Goal: Information Seeking & Learning: Check status

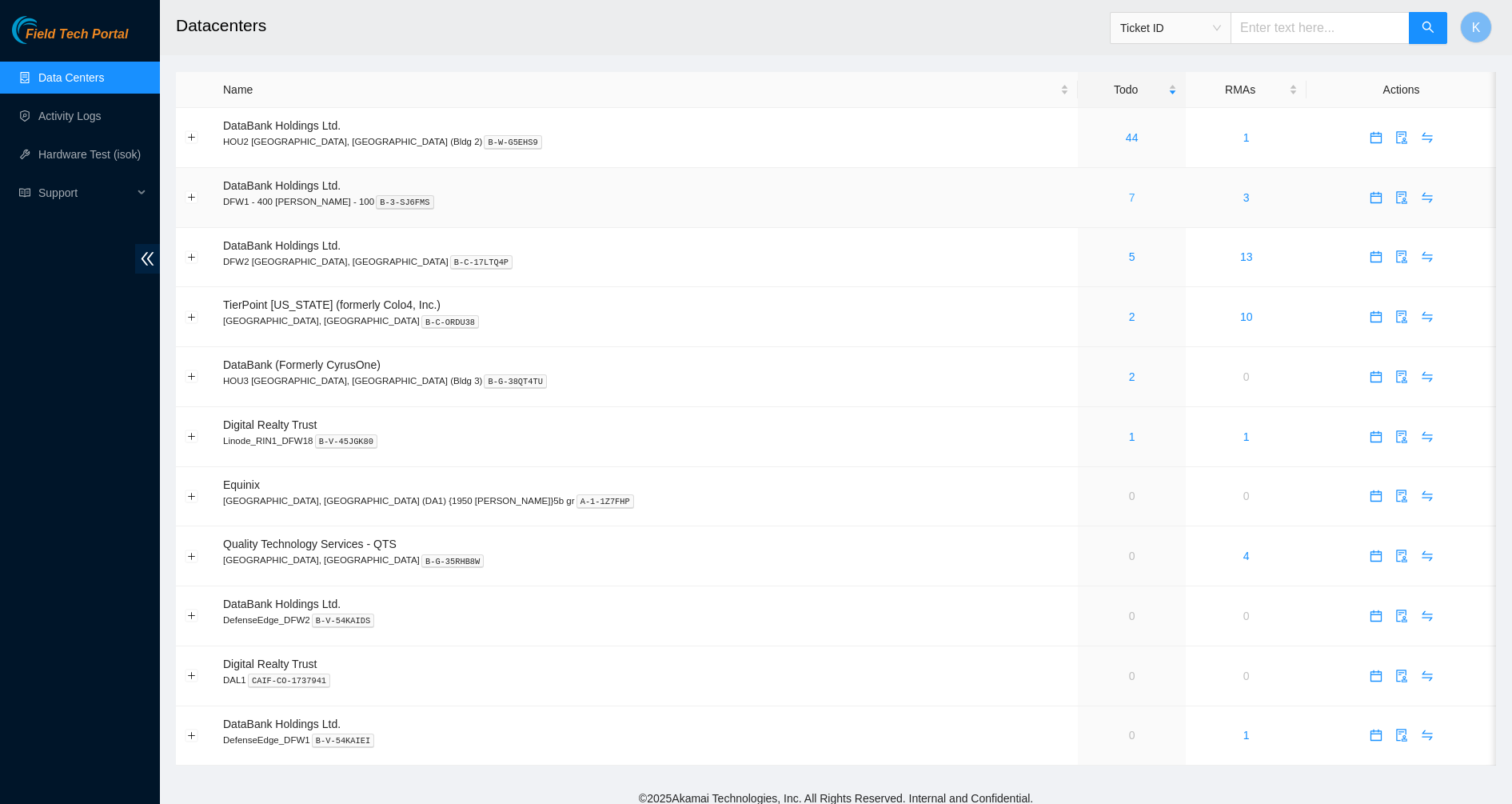
click at [1129, 198] on link "7" at bounding box center [1132, 197] width 6 height 13
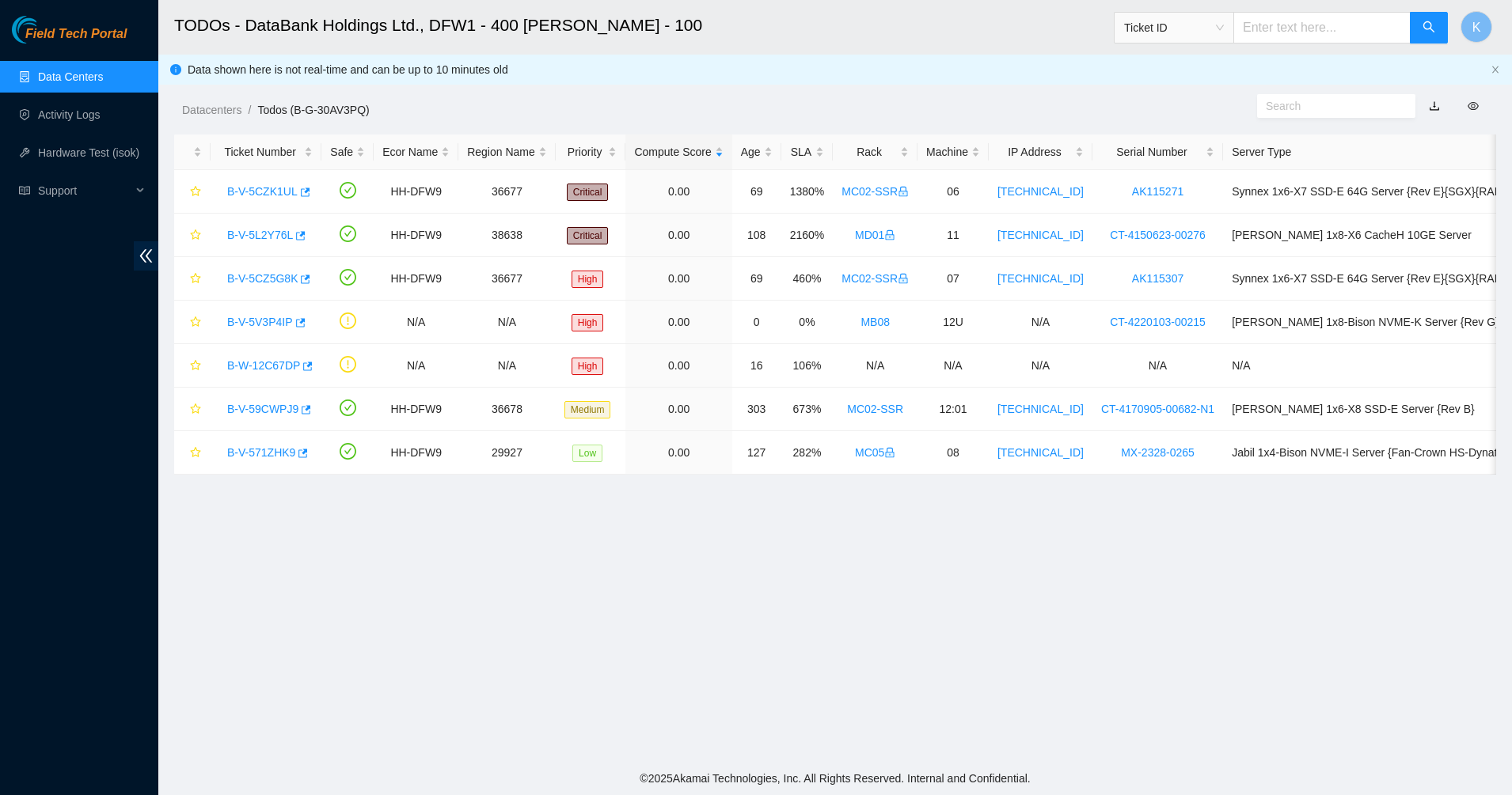
click at [1291, 111] on input "text" at bounding box center [1329, 106] width 128 height 18
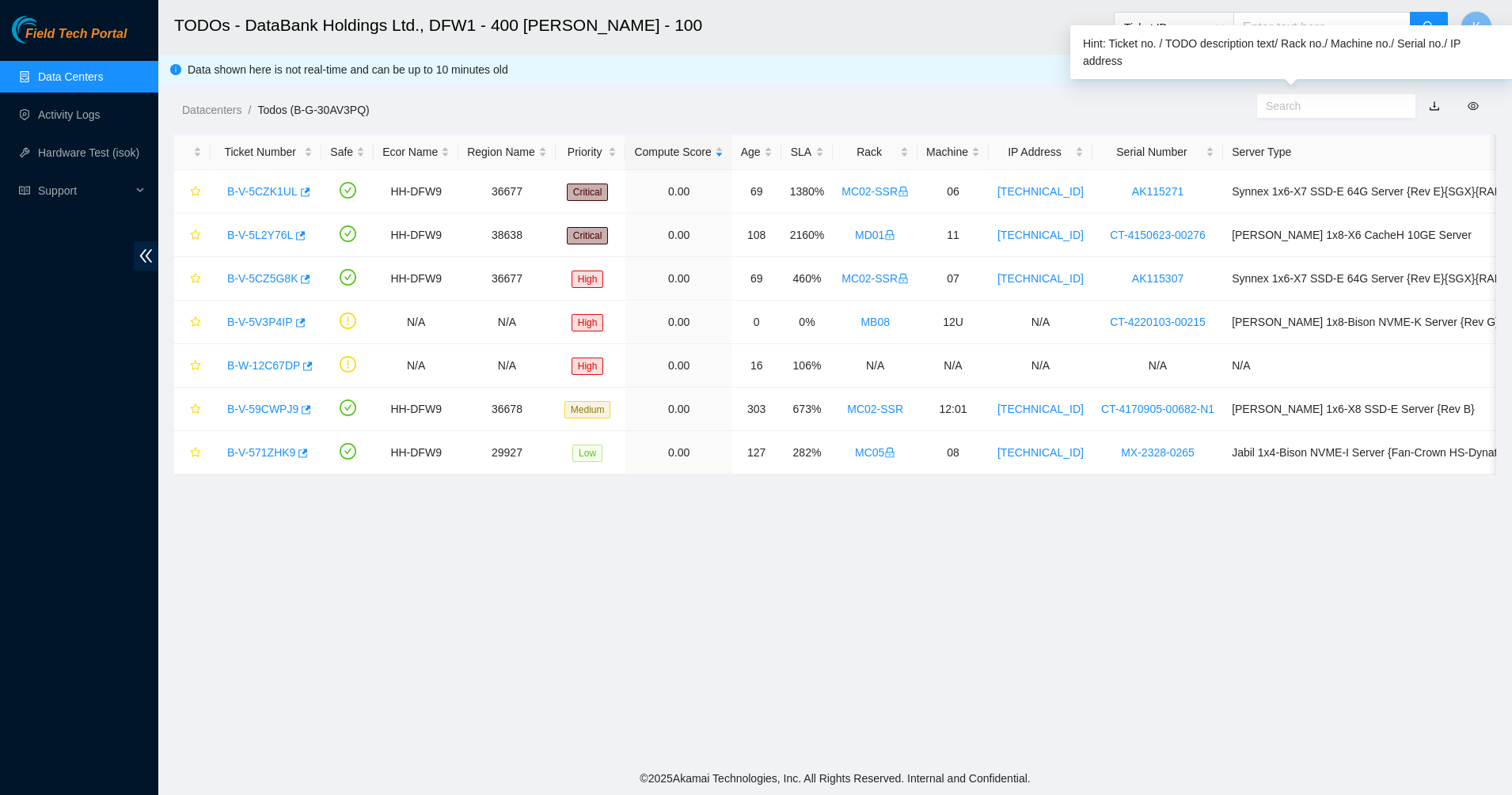
paste input "B-W-15K6RIT"
type input "B"
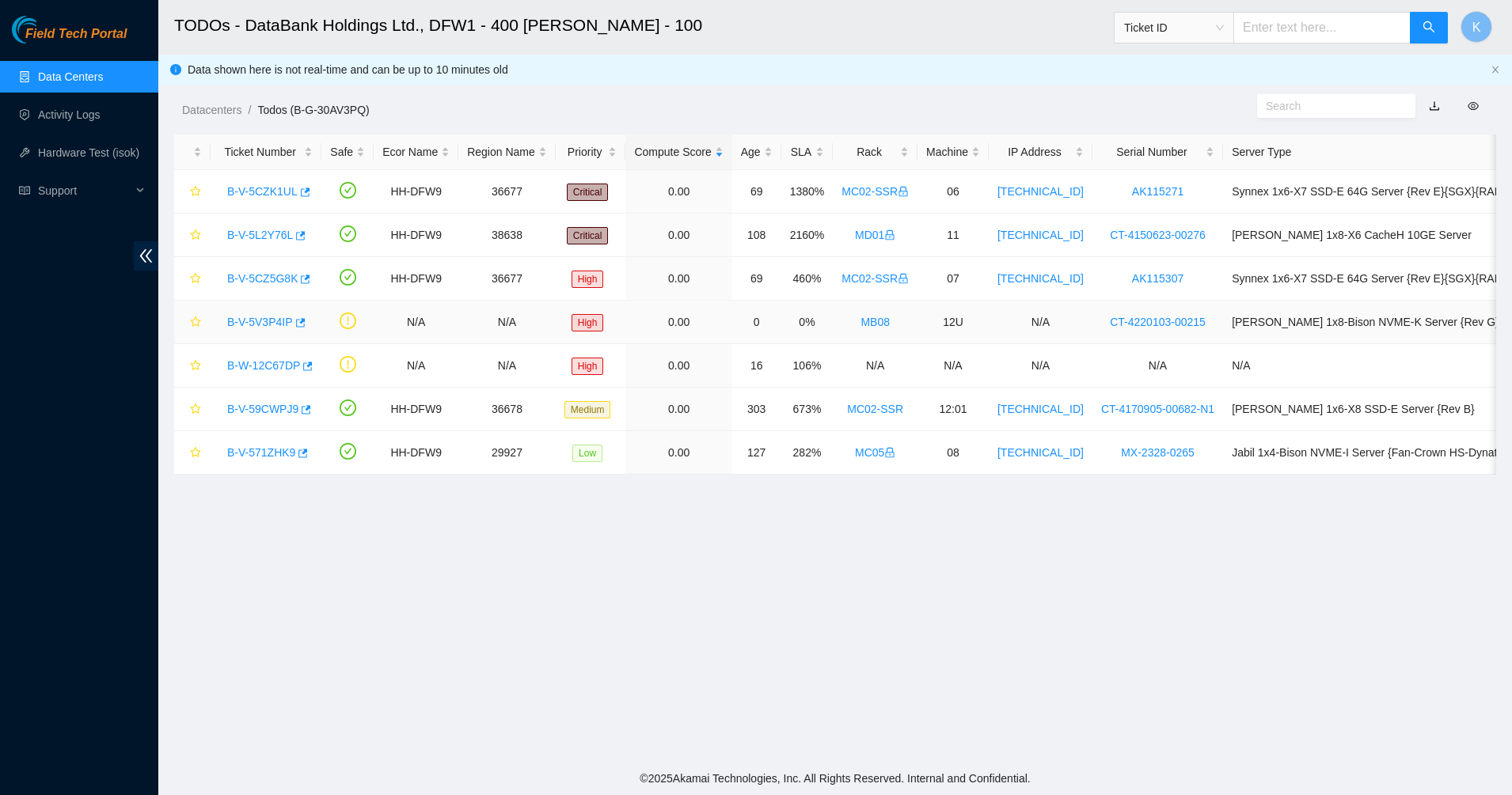
click at [255, 318] on link "B-V-5V3P4IP" at bounding box center [260, 322] width 65 height 13
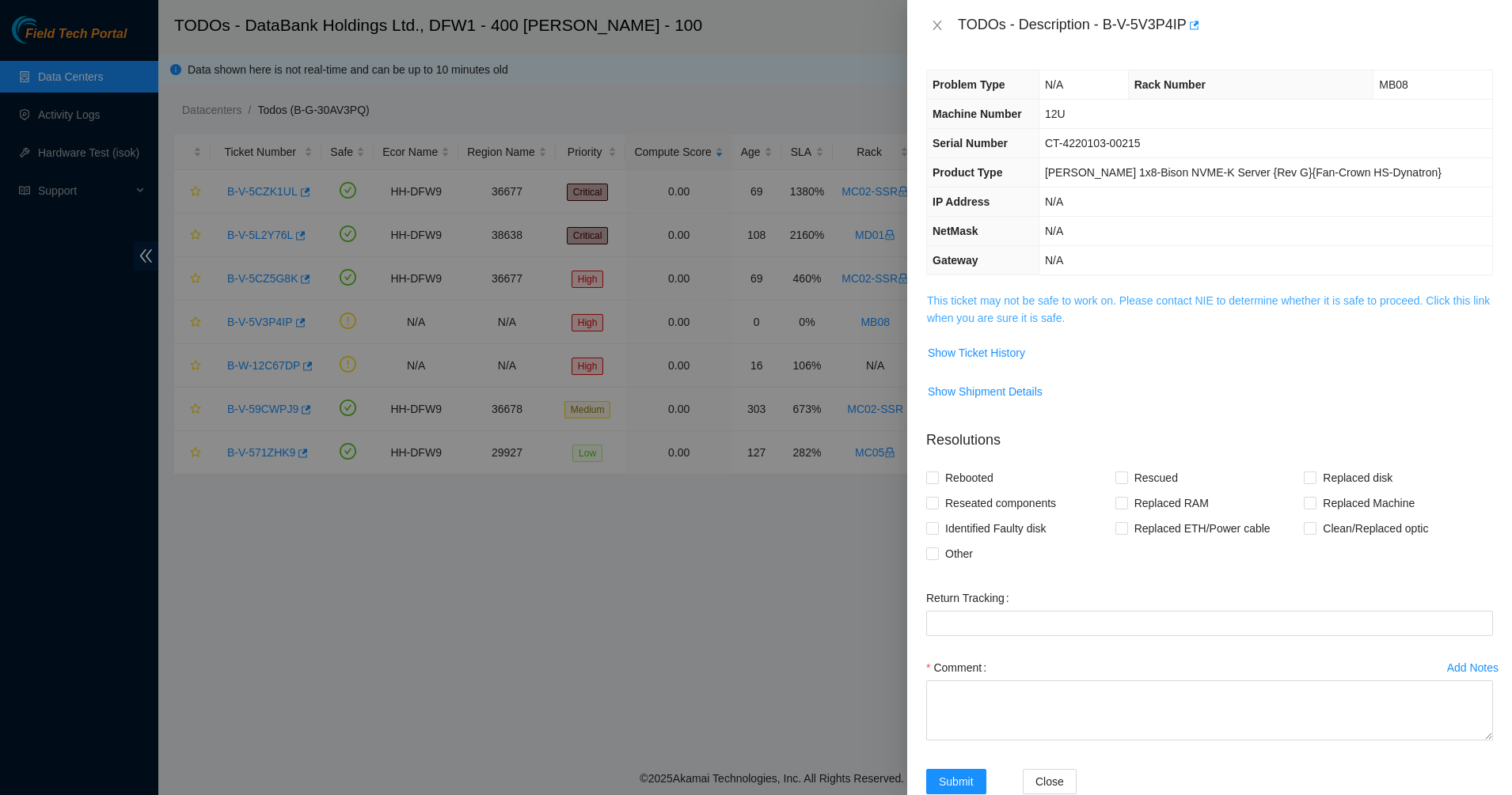
click at [993, 324] on link "This ticket may not be safe to work on. Please contact NIE to determine whether…" at bounding box center [1208, 309] width 563 height 30
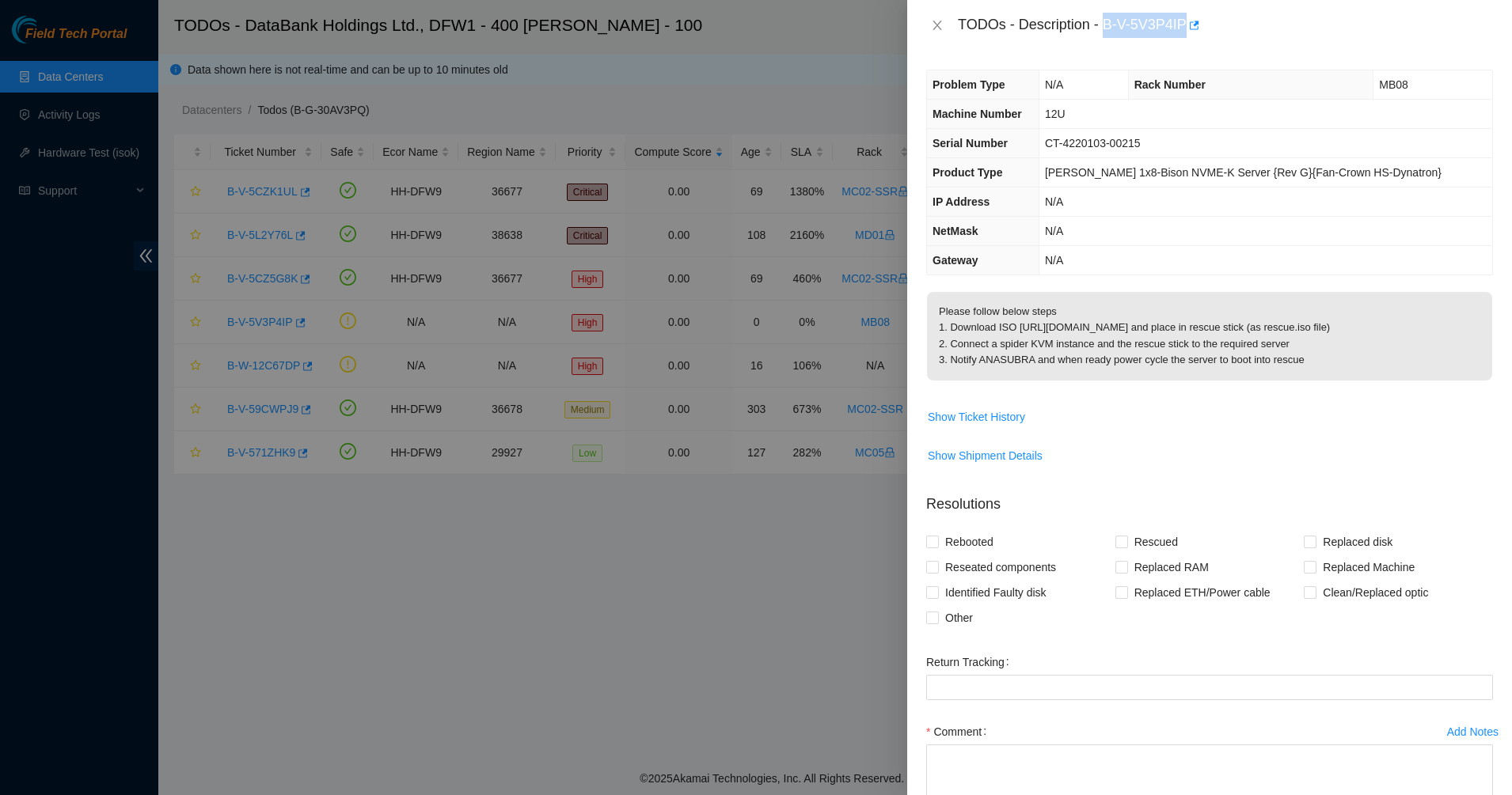
drag, startPoint x: 1104, startPoint y: 30, endPoint x: 1184, endPoint y: 37, distance: 80.3
click at [1184, 37] on div "TODOs - Description - B-V-5V3P4IP" at bounding box center [1225, 25] width 535 height 25
drag, startPoint x: 1184, startPoint y: 37, endPoint x: 1094, endPoint y: 161, distance: 153.2
click at [1094, 161] on td "Ciara 1x8-Bison NVME-K Server {Rev G}{Fan-Crown HS-Dynatron}" at bounding box center [1265, 173] width 454 height 29
drag, startPoint x: 1106, startPoint y: 23, endPoint x: 1185, endPoint y: 36, distance: 80.1
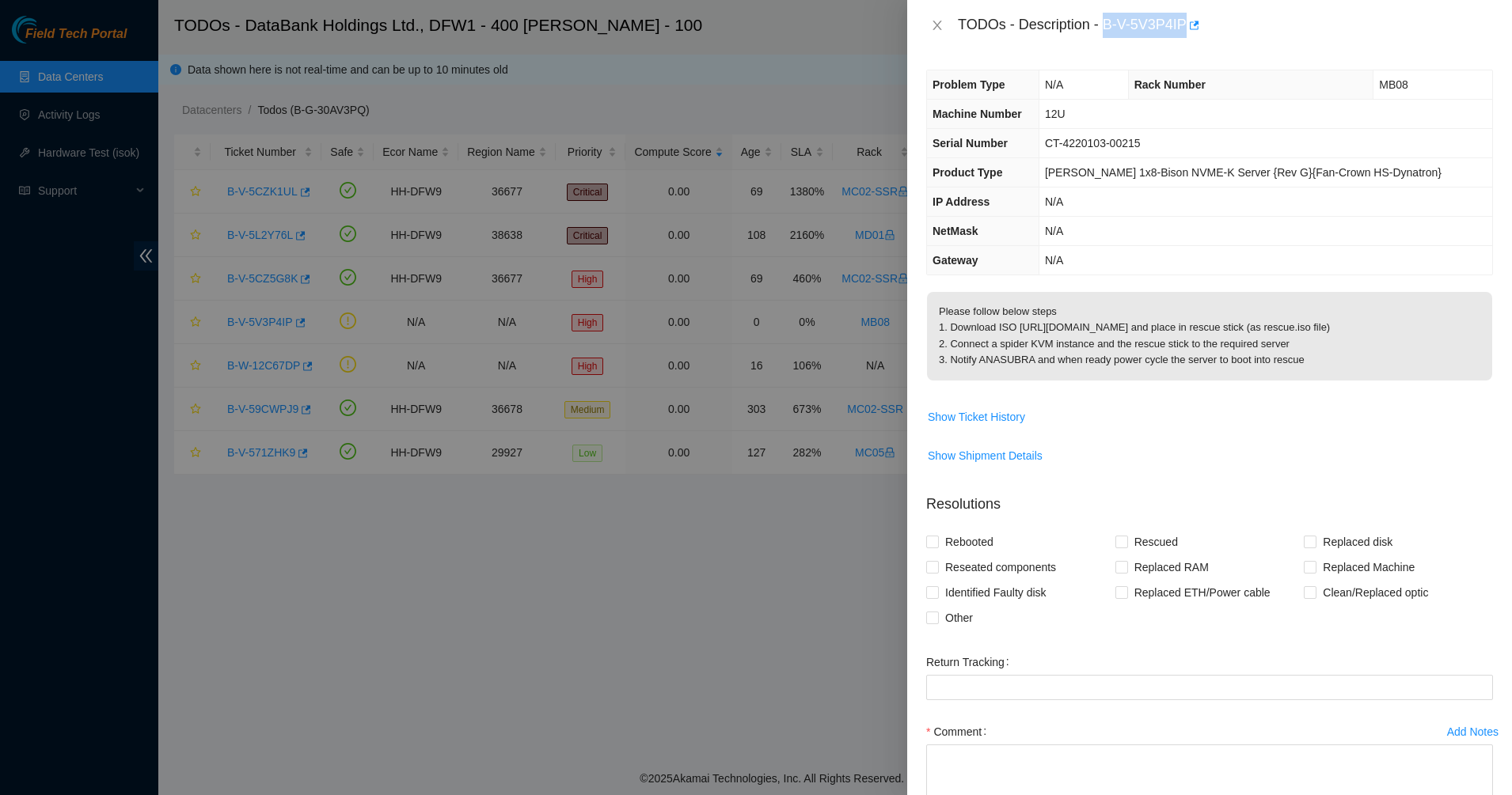
click at [1185, 36] on div "TODOs - Description - B-V-5V3P4IP" at bounding box center [1225, 25] width 535 height 25
copy div "B-V-5V3P4IP"
click at [934, 23] on icon "close" at bounding box center [937, 25] width 13 height 13
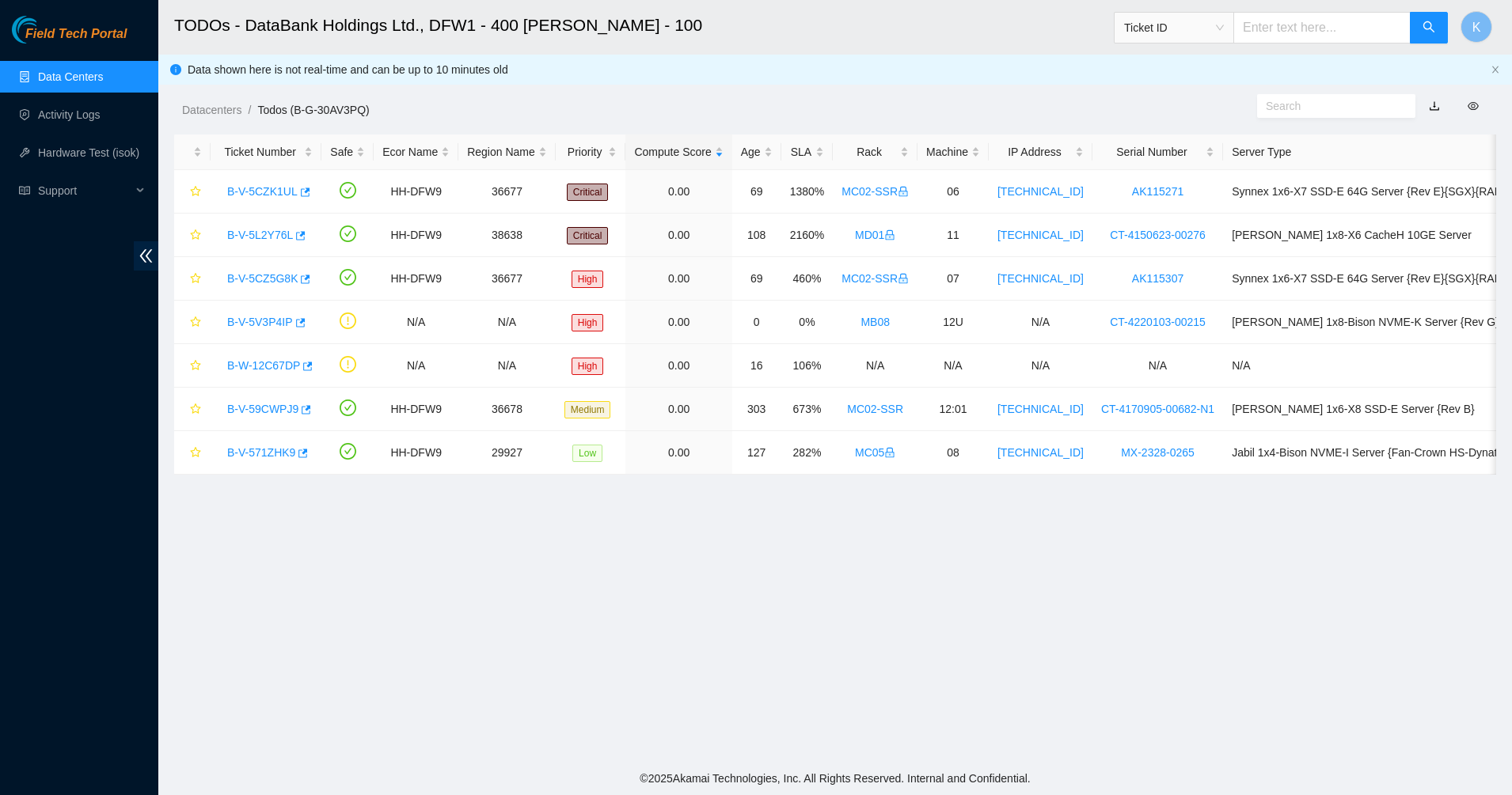
click at [1316, 26] on input "text" at bounding box center [1322, 28] width 177 height 32
paste input "B-W-15K6RIT"
type input "B-W-15K6RIT"
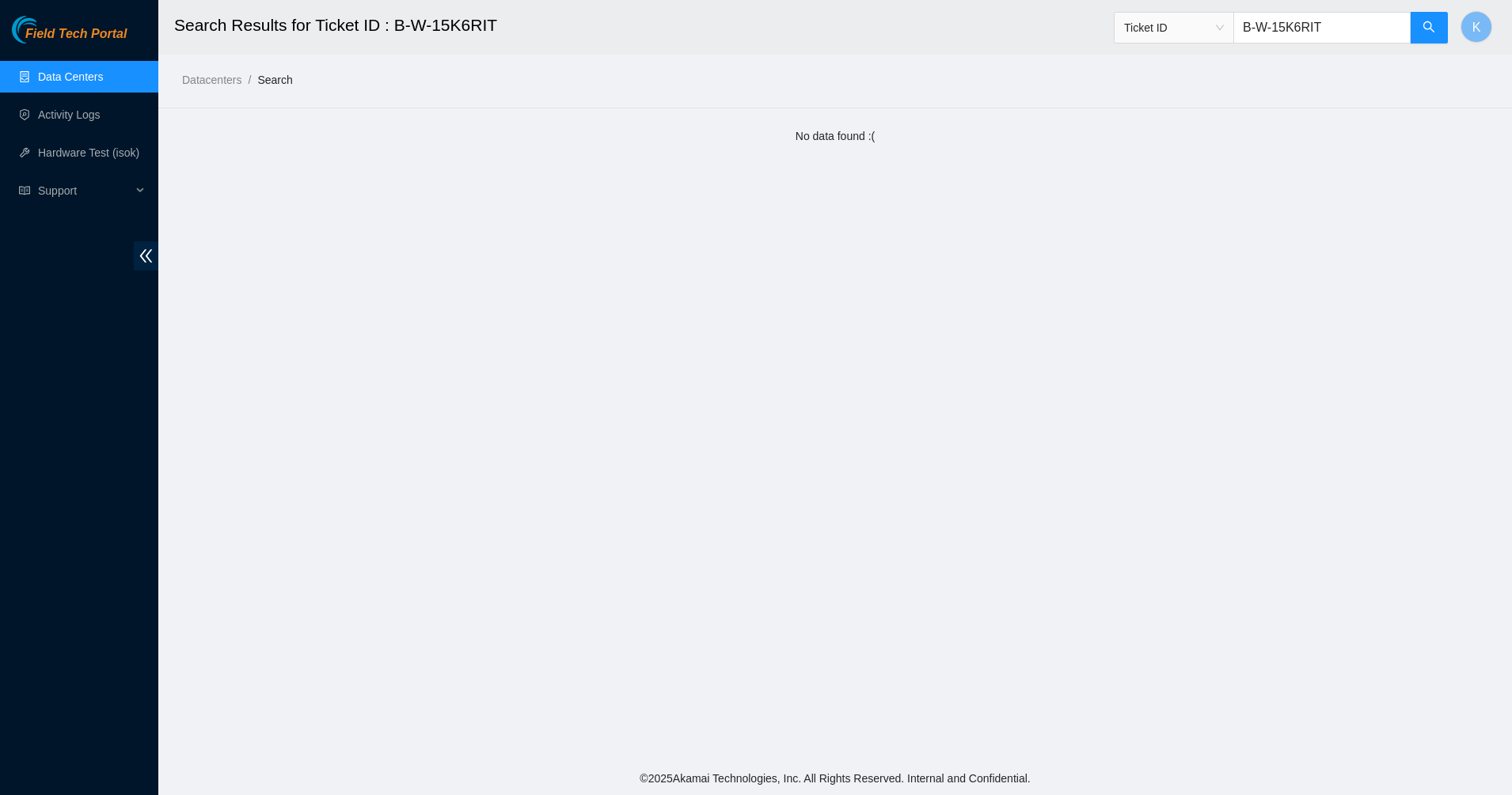
drag, startPoint x: 1348, startPoint y: 29, endPoint x: 1245, endPoint y: 38, distance: 103.4
click at [1245, 38] on span "Ticket ID B-W-15K6RIT" at bounding box center [1281, 28] width 335 height 32
paste input "B-W-15K6RIT"
type input "B-W-15K6RIT"
click at [1429, 33] on icon "search" at bounding box center [1429, 27] width 13 height 13
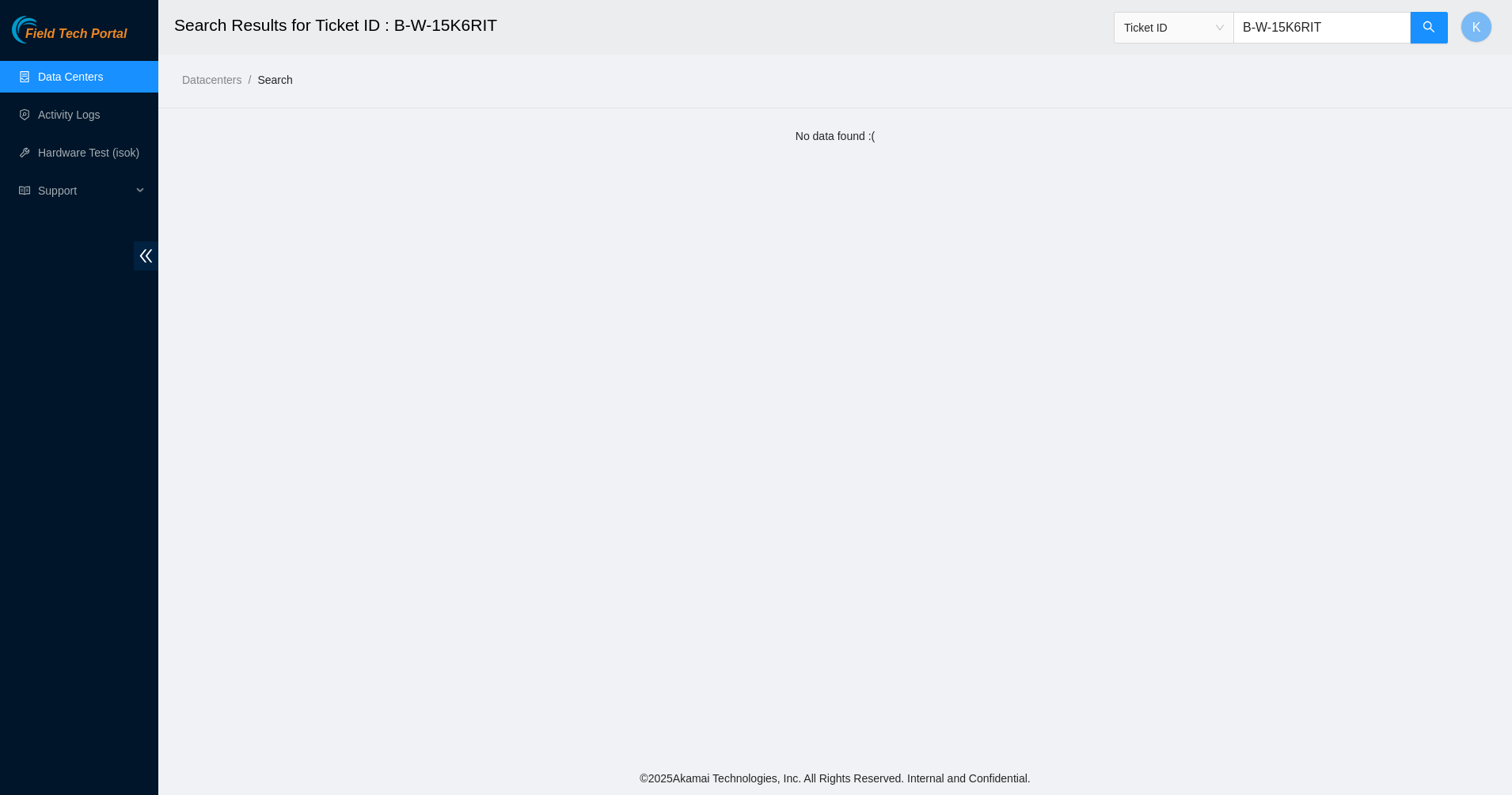
drag, startPoint x: 1335, startPoint y: 26, endPoint x: 1237, endPoint y: 30, distance: 98.1
click at [1237, 30] on span "Ticket ID B-W-15K6RIT" at bounding box center [1281, 28] width 335 height 32
click at [1339, 37] on input "B-W-15K6RIT" at bounding box center [1322, 28] width 177 height 32
drag, startPoint x: 1347, startPoint y: 33, endPoint x: 1208, endPoint y: 17, distance: 139.9
click at [1208, 17] on span "Ticket ID B-W-15K6RIT" at bounding box center [1281, 28] width 335 height 32
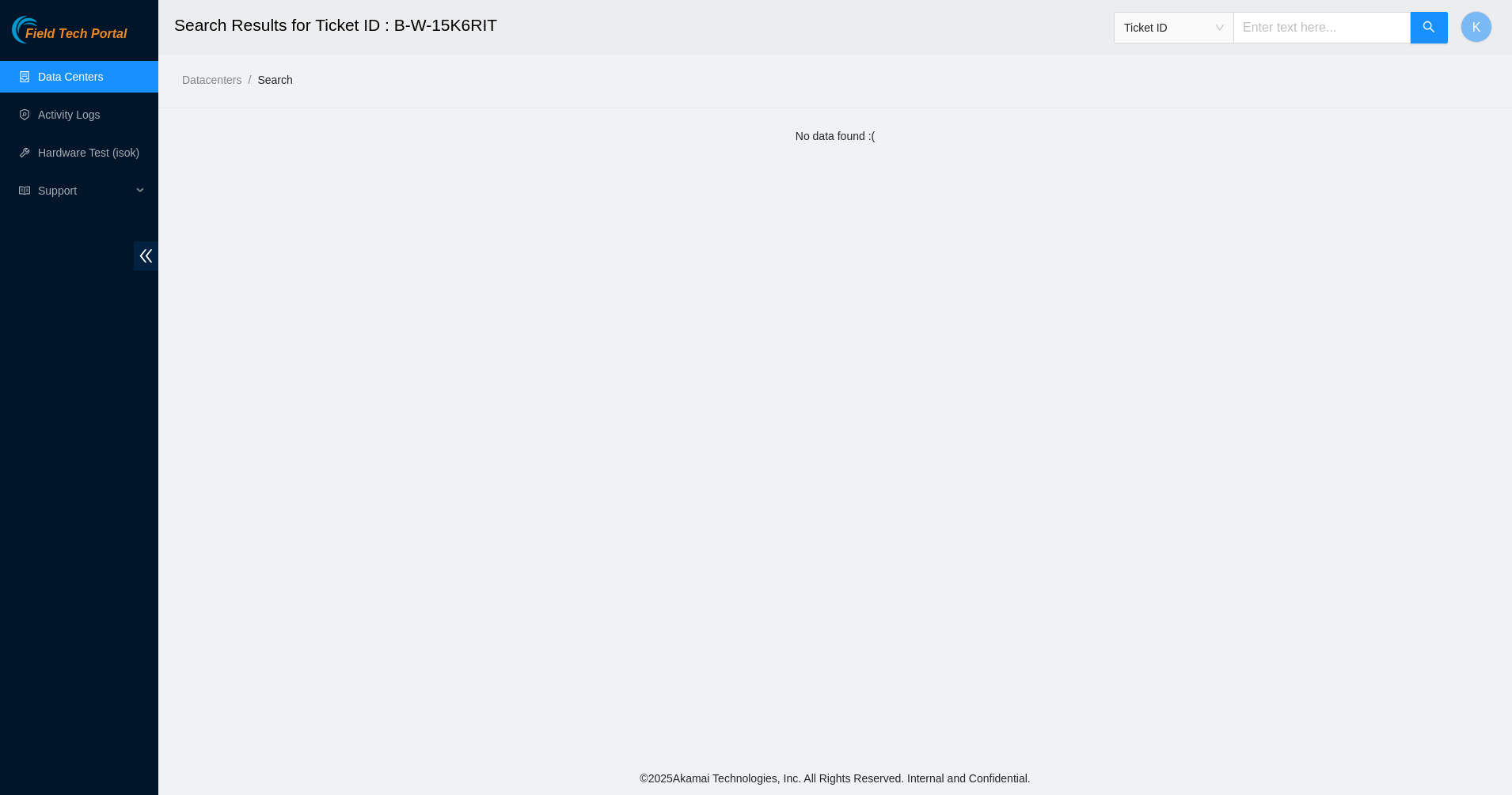
paste input "B-W-15K6RIT"
type input "B-W-15K6RIT"
click at [1433, 42] on button "button" at bounding box center [1429, 28] width 38 height 32
click at [92, 71] on link "Data Centers" at bounding box center [70, 76] width 65 height 13
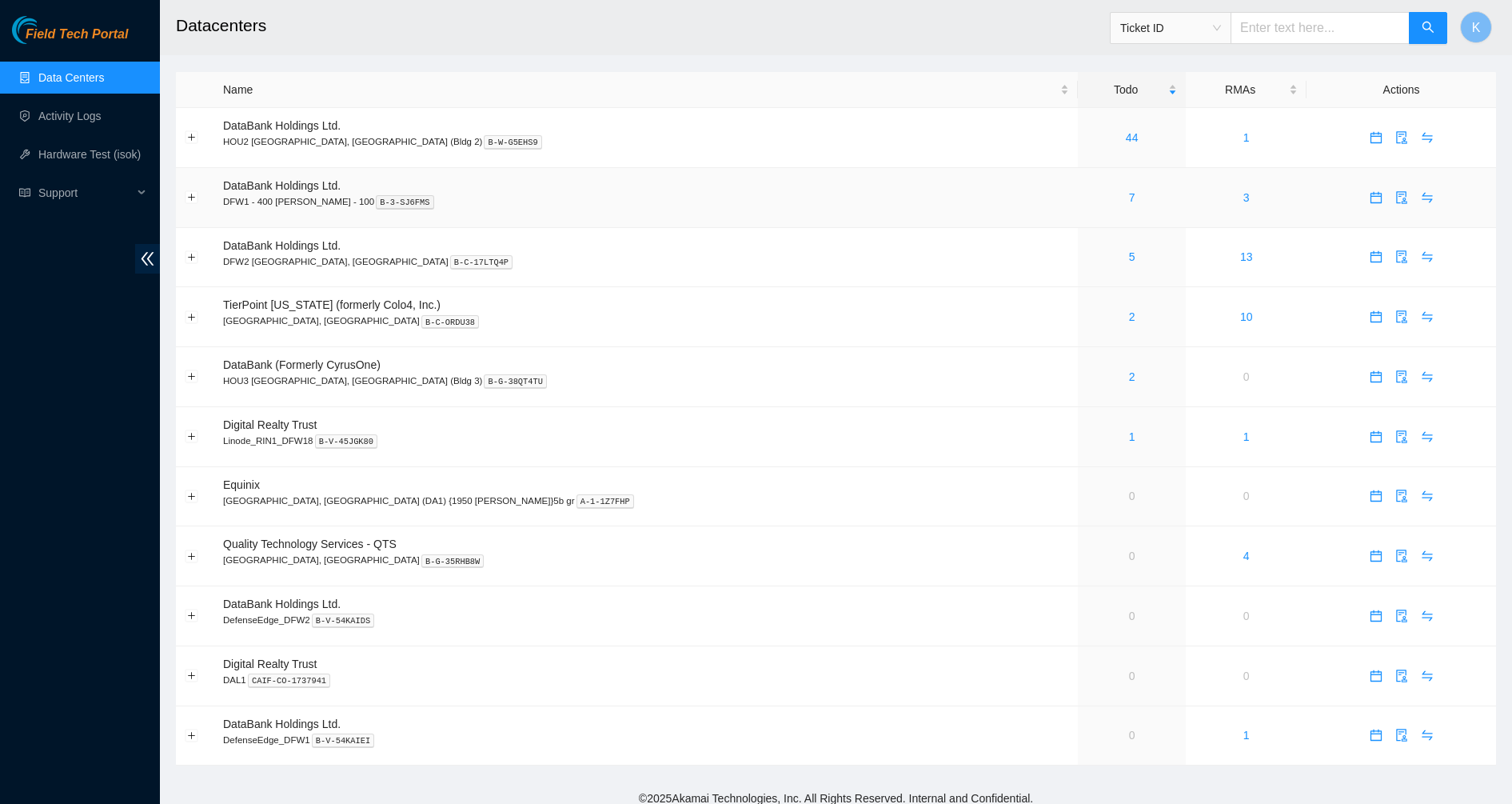
click at [1087, 195] on div "7" at bounding box center [1132, 197] width 90 height 18
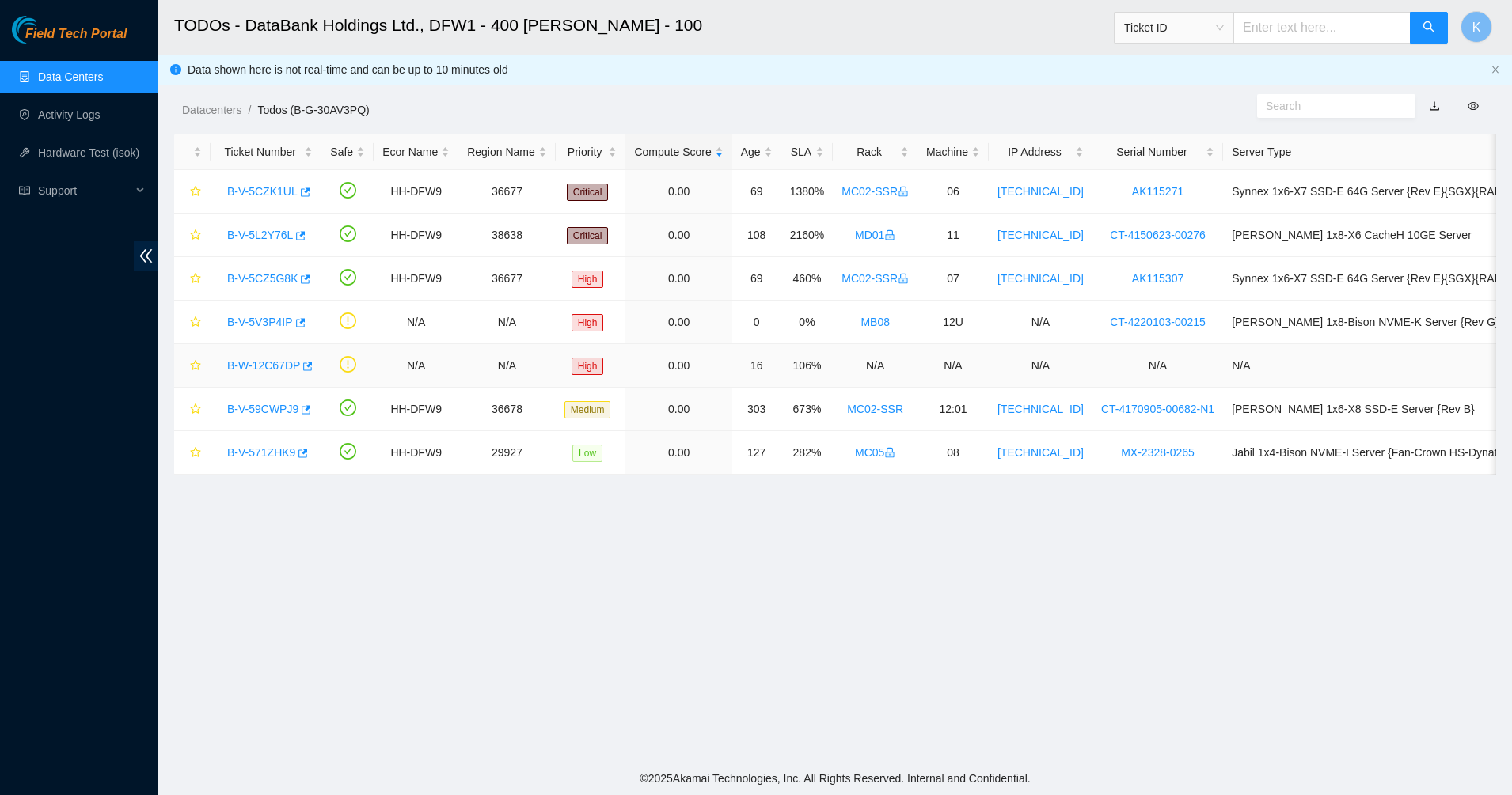
click at [281, 355] on div "B-W-12C67DP" at bounding box center [265, 366] width 93 height 25
click at [281, 357] on div "B-W-12C67DP" at bounding box center [265, 366] width 93 height 25
click at [272, 190] on link "B-V-5CZK1UL" at bounding box center [262, 191] width 70 height 13
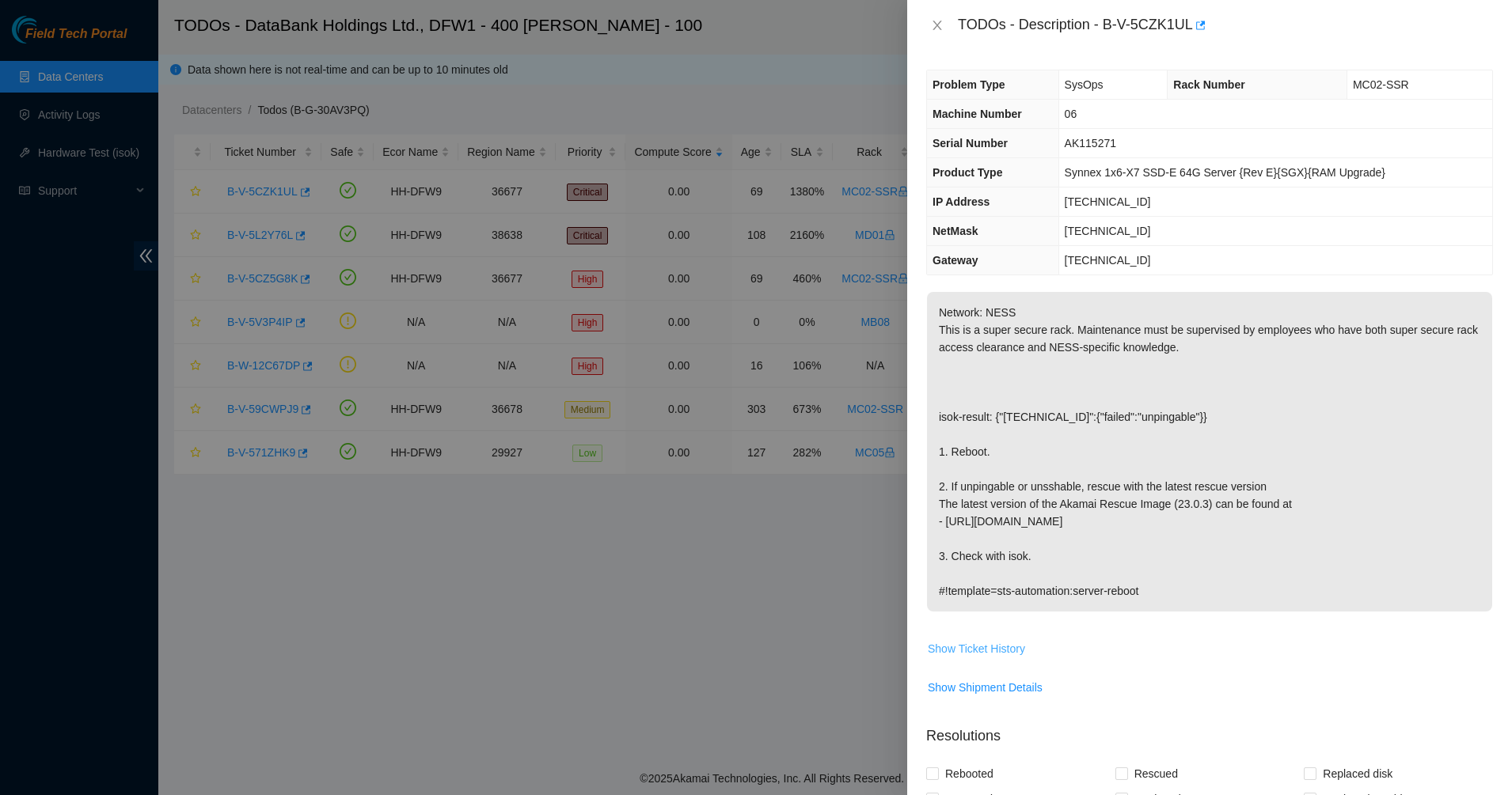
click at [968, 647] on span "Show Ticket History" at bounding box center [976, 648] width 97 height 18
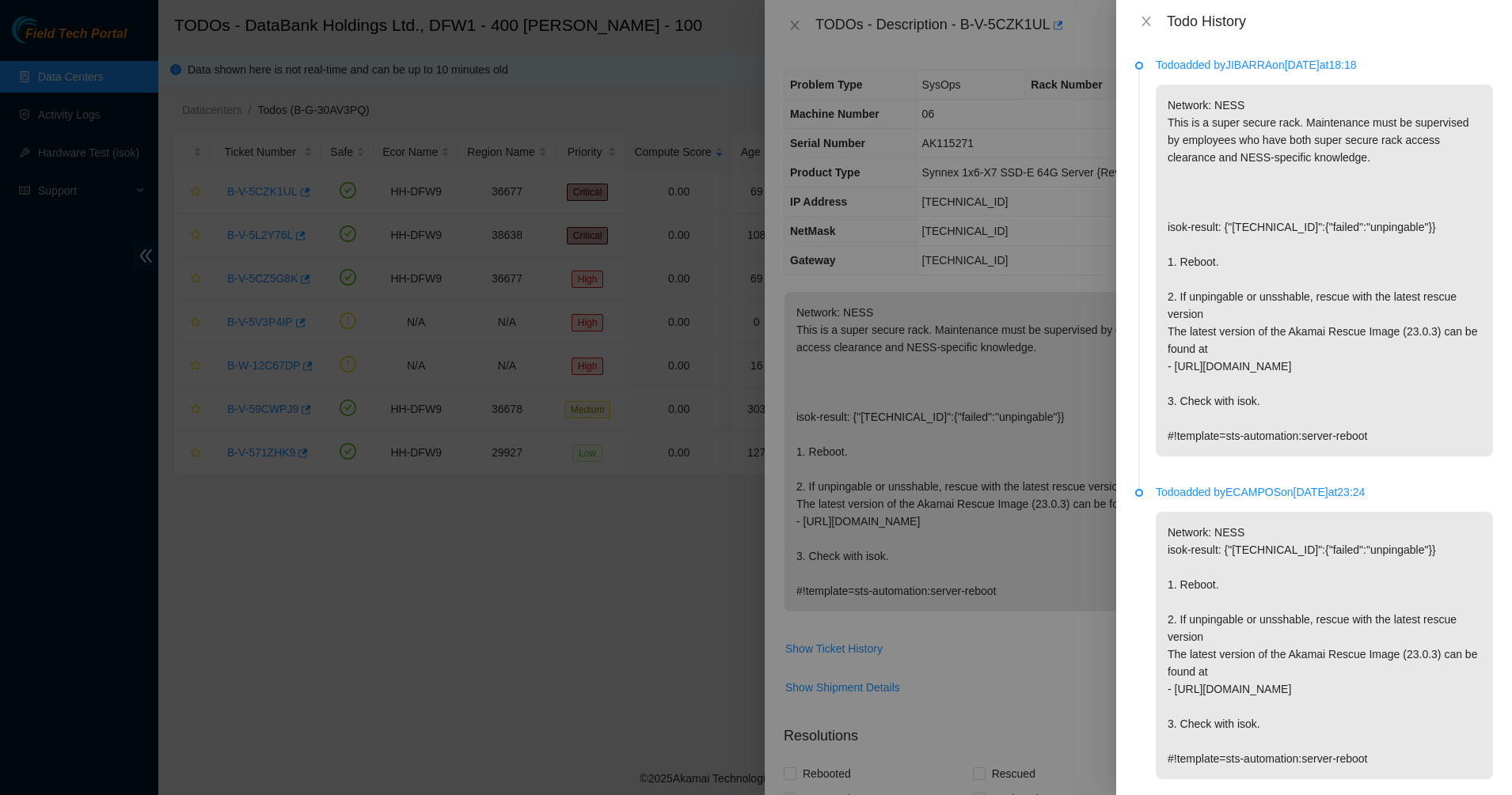
scroll to position [36, 0]
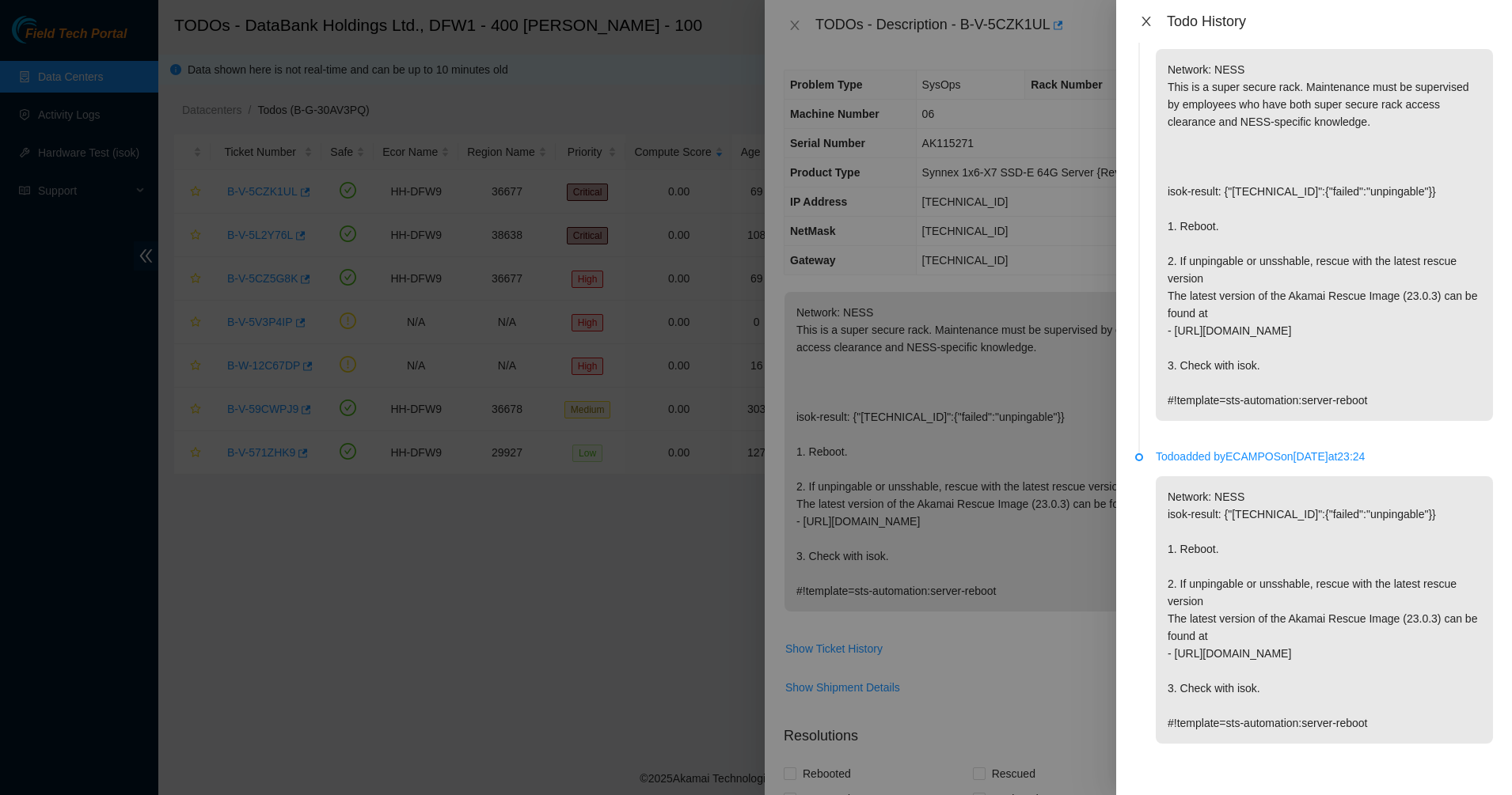
click at [1144, 15] on icon "close" at bounding box center [1146, 22] width 13 height 13
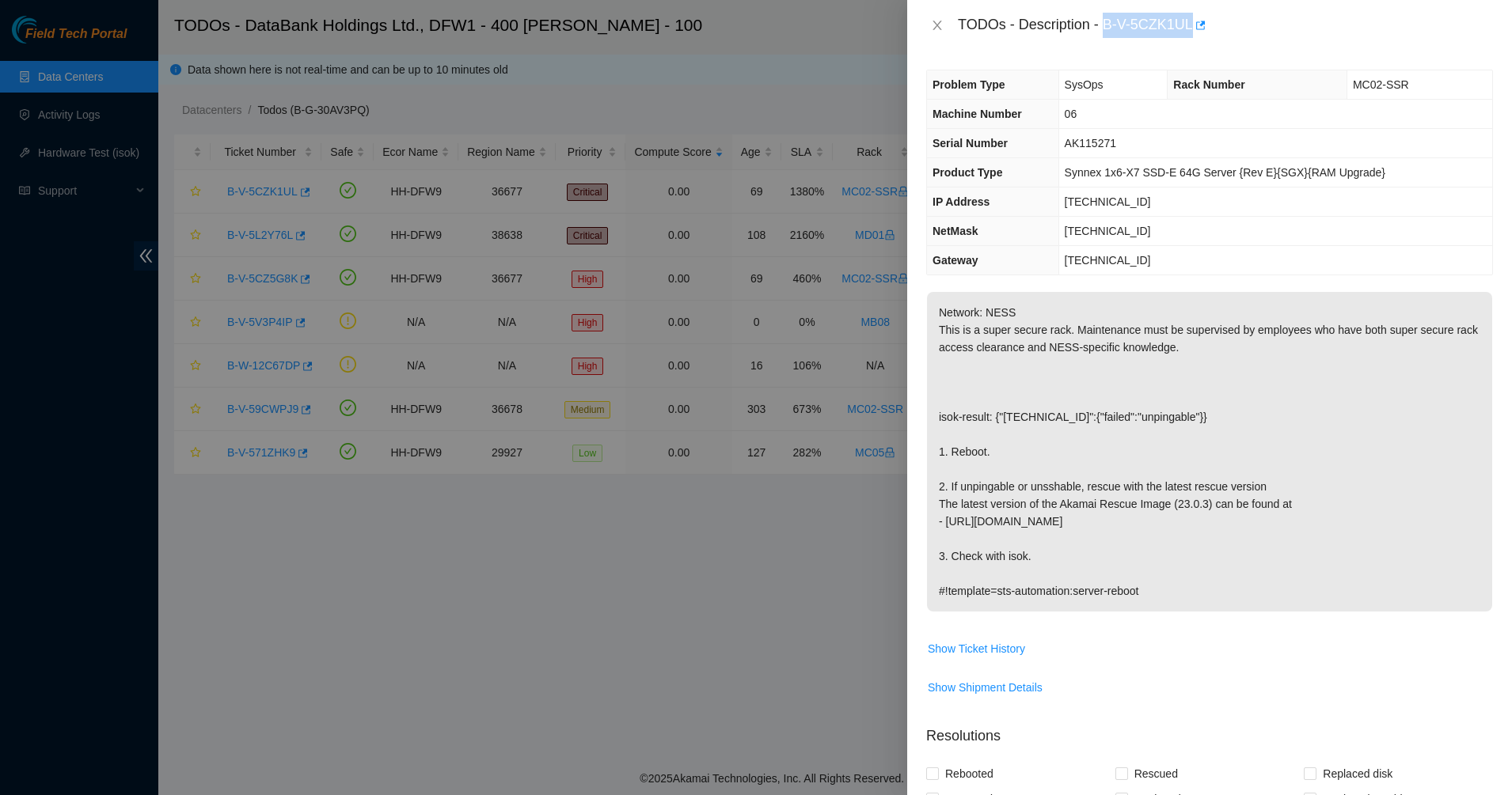
drag, startPoint x: 1102, startPoint y: 25, endPoint x: 1193, endPoint y: 41, distance: 92.4
click at [1193, 41] on div "TODOs - Description - B-V-5CZK1UL" at bounding box center [1209, 25] width 605 height 51
copy div "B-V-5CZK1UL"
